Goal: Obtain resource: Download file/media

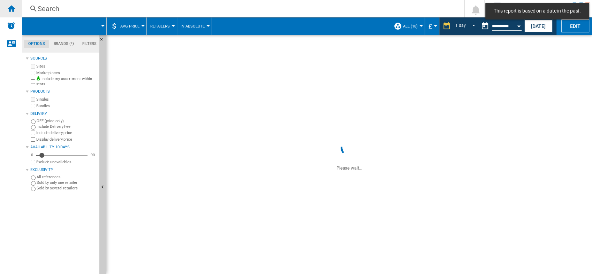
click at [11, 11] on ng-md-icon "Home" at bounding box center [11, 8] width 8 height 8
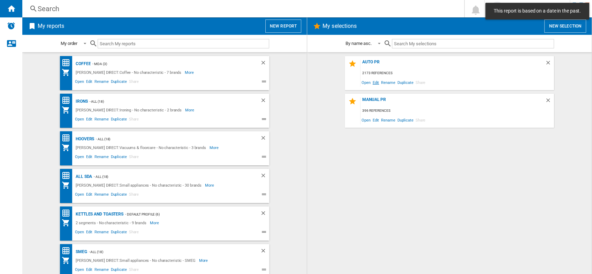
click at [377, 84] on span "Edit" at bounding box center [376, 82] width 9 height 9
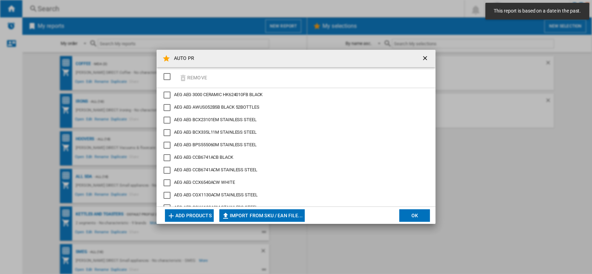
click at [167, 76] on div "SELECTIONS.EDITION_POPUP.SELECT_DESELECT" at bounding box center [166, 76] width 7 height 7
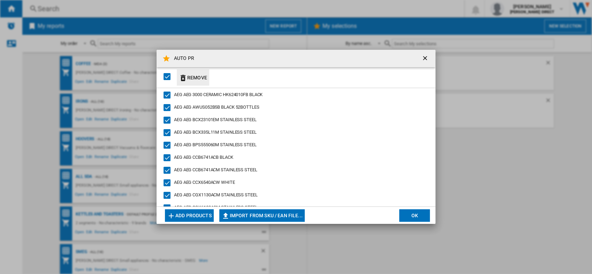
click at [196, 79] on button "Remove" at bounding box center [193, 77] width 32 height 16
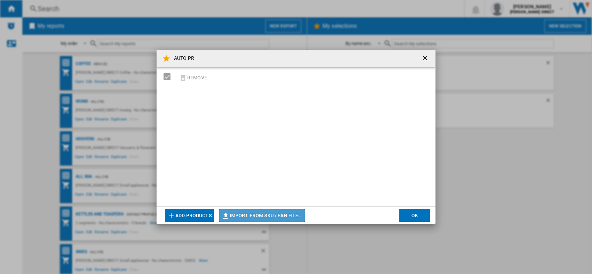
click at [269, 216] on button "Import from SKU / EAN file..." at bounding box center [261, 216] width 85 height 13
type input "**********"
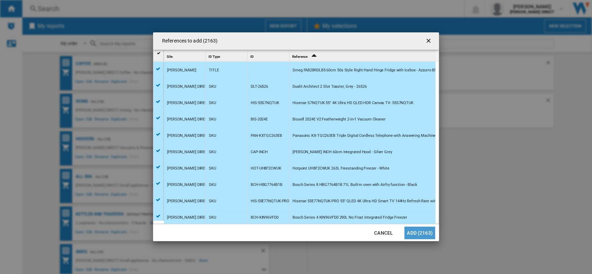
click at [424, 229] on button "Add (2163)" at bounding box center [419, 233] width 31 height 13
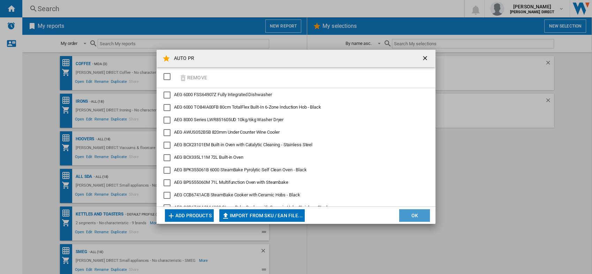
click at [414, 214] on button "OK" at bounding box center [414, 216] width 31 height 13
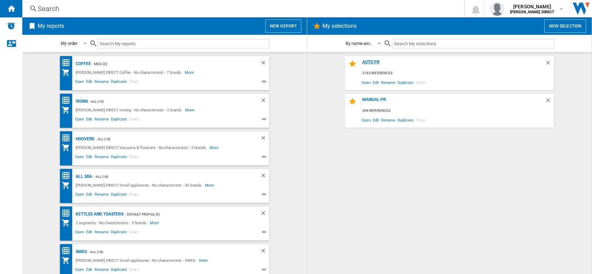
click at [374, 62] on div "AUTO PR" at bounding box center [452, 64] width 184 height 9
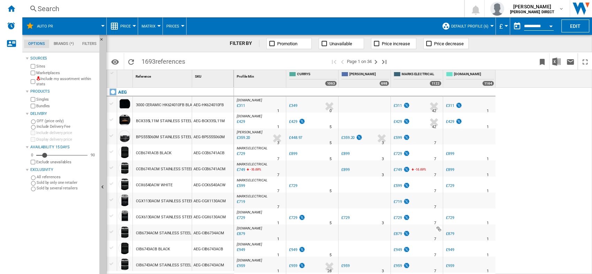
click at [36, 81] on div "Include my assortment within stats" at bounding box center [62, 81] width 67 height 11
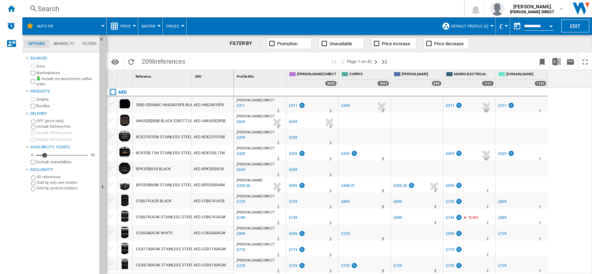
click at [468, 25] on span "Default profile (6)" at bounding box center [469, 26] width 37 height 5
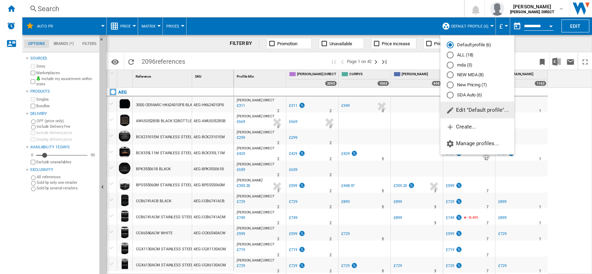
click at [471, 84] on md-radio-button "New Pricing (7)" at bounding box center [477, 85] width 61 height 7
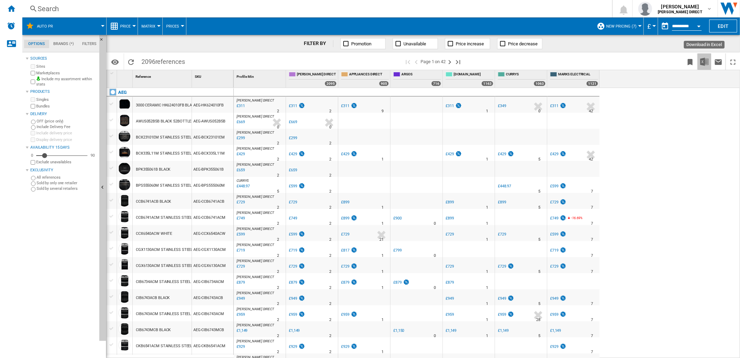
click at [592, 56] on button "Download in Excel" at bounding box center [705, 61] width 14 height 16
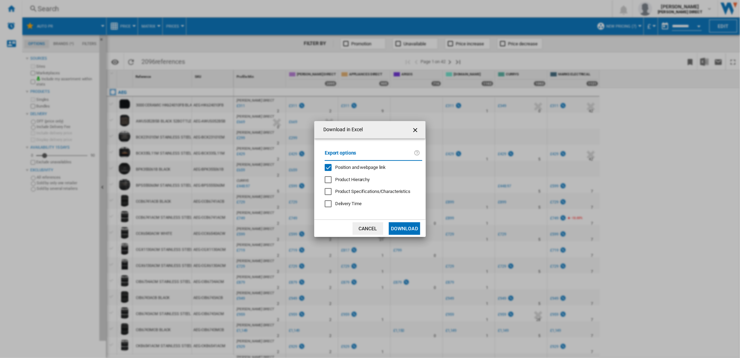
click at [357, 167] on span "Position and webpage link" at bounding box center [360, 167] width 51 height 5
click at [410, 229] on button "Download" at bounding box center [404, 228] width 31 height 13
